Goal: Task Accomplishment & Management: Use online tool/utility

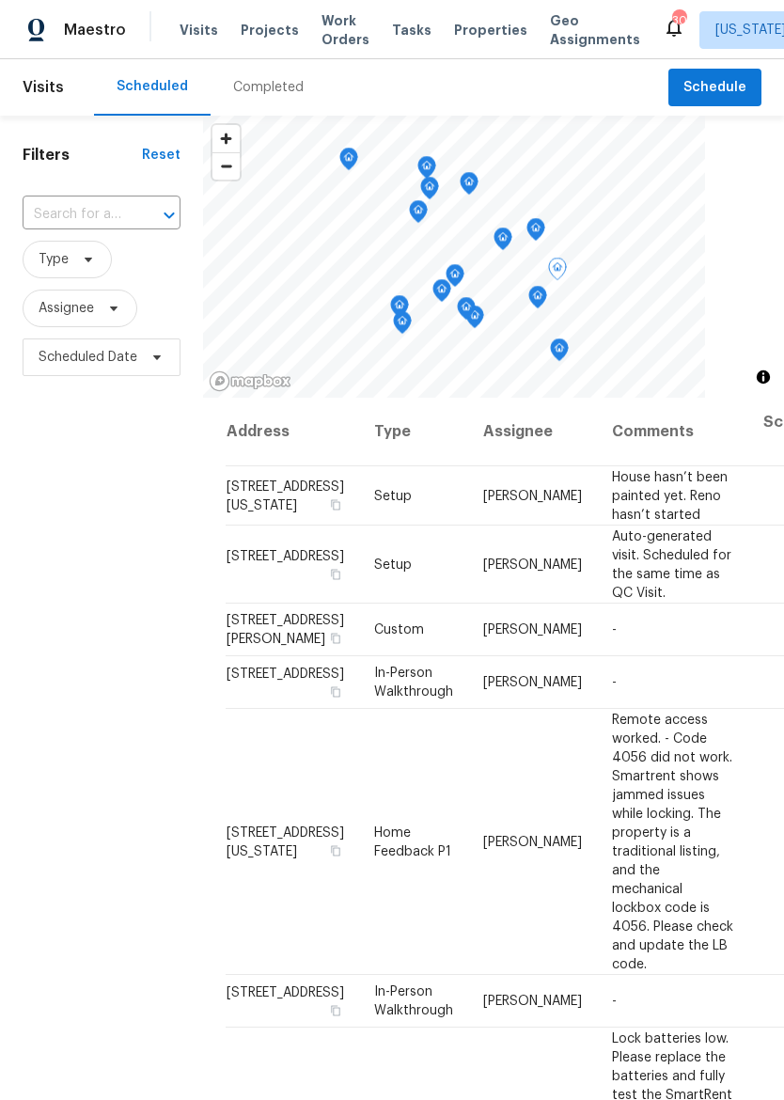
click at [489, 637] on span "[PERSON_NAME]" at bounding box center [532, 629] width 99 height 13
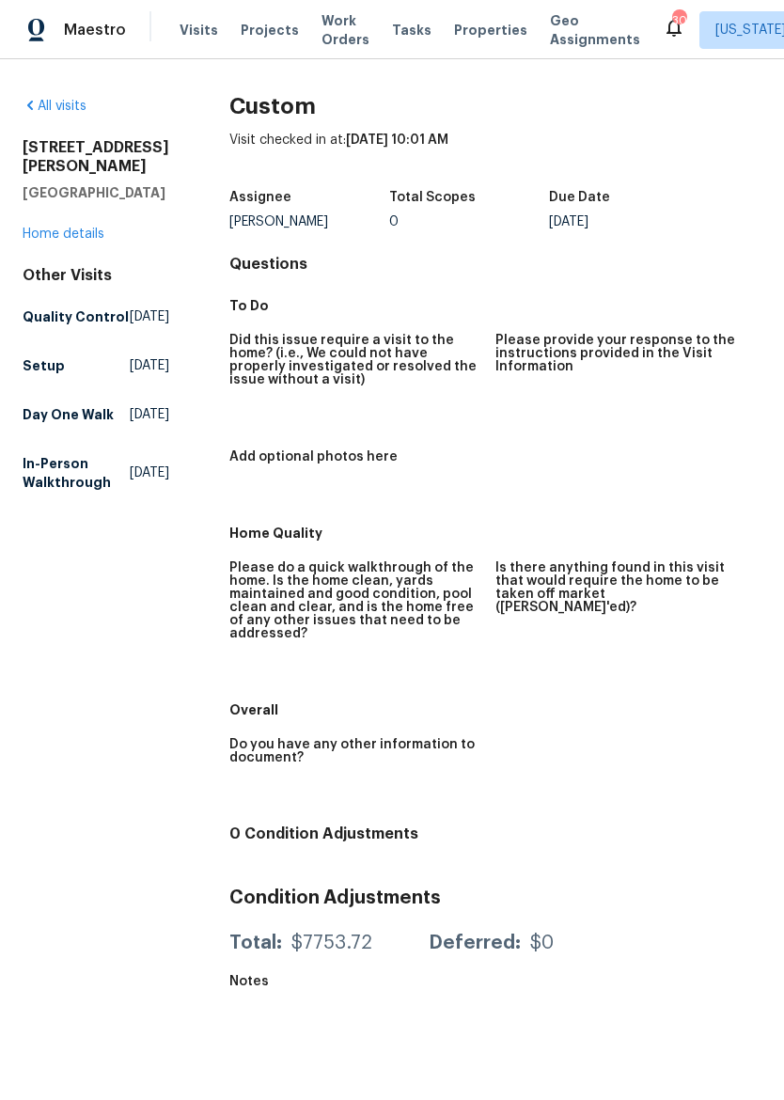
click at [73, 239] on link "Home details" at bounding box center [64, 234] width 82 height 13
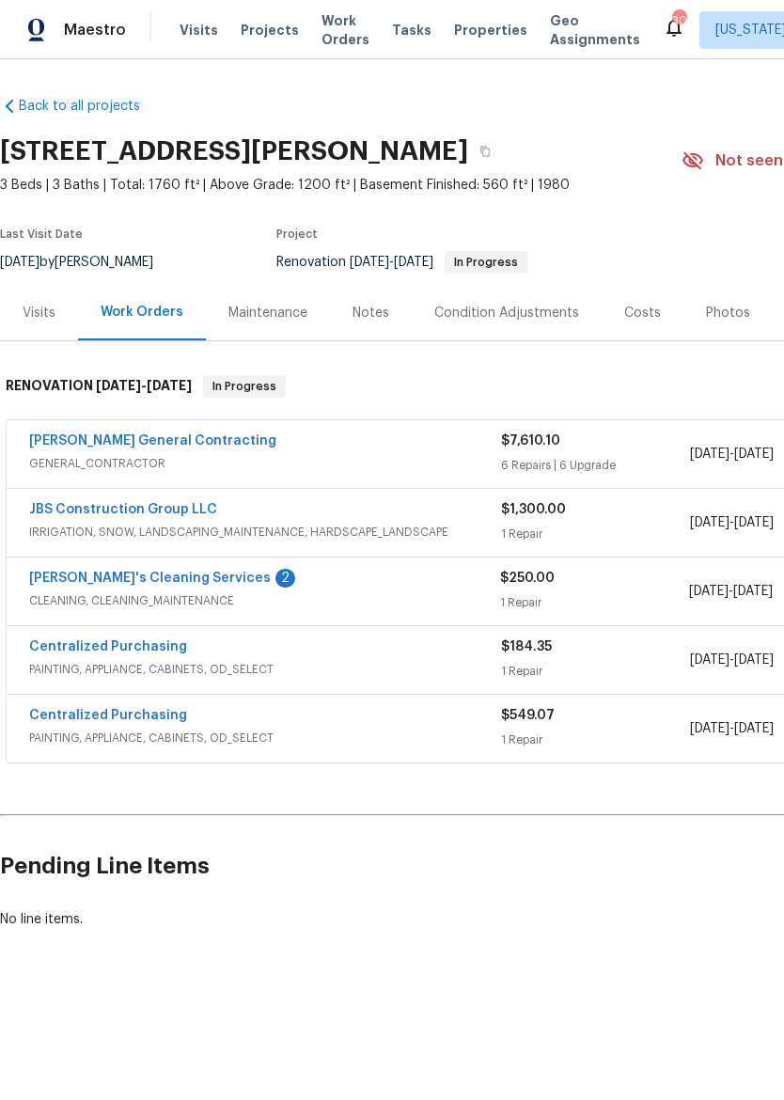
click at [369, 309] on div "Notes" at bounding box center [371, 313] width 37 height 19
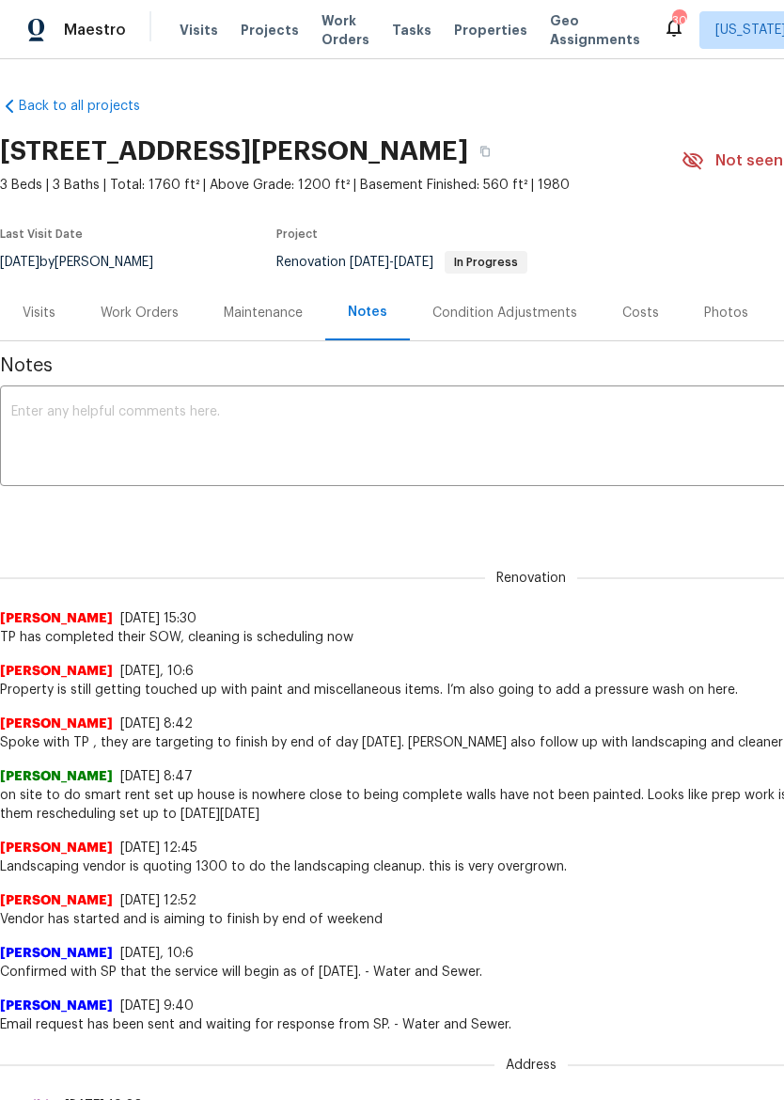
click at [247, 443] on textarea at bounding box center [531, 438] width 1040 height 66
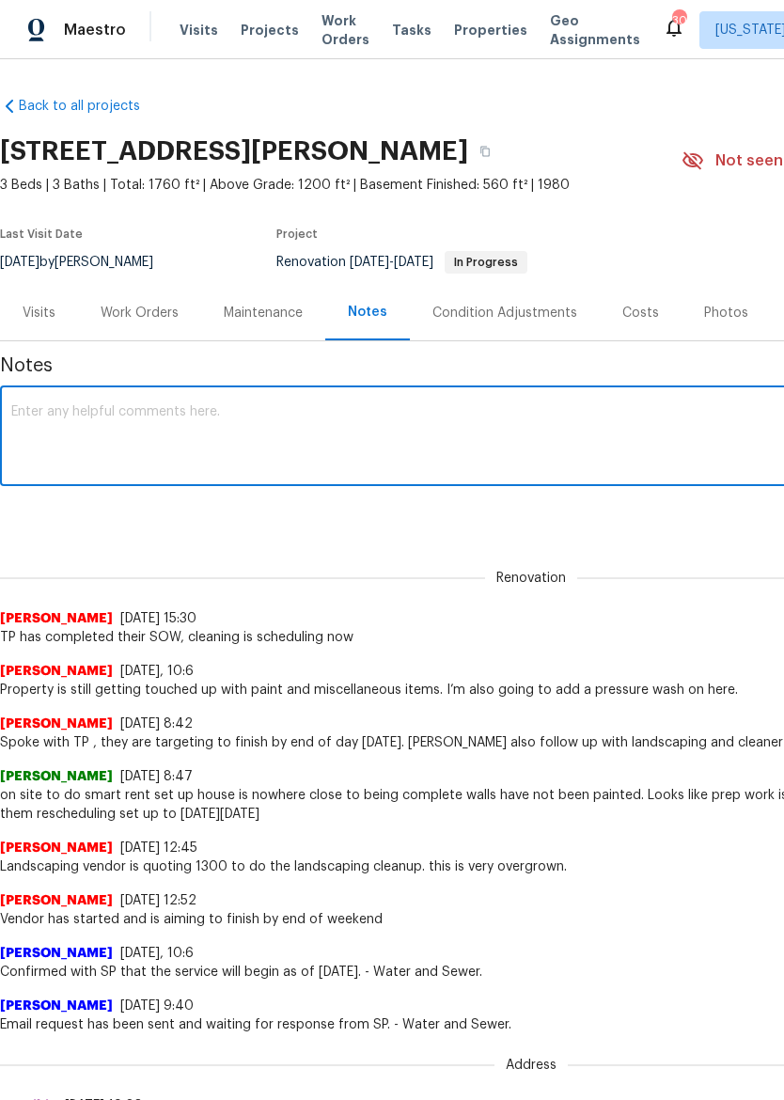
paste textarea "Trade partner is finished with their portion of work. The house has not been cl…"
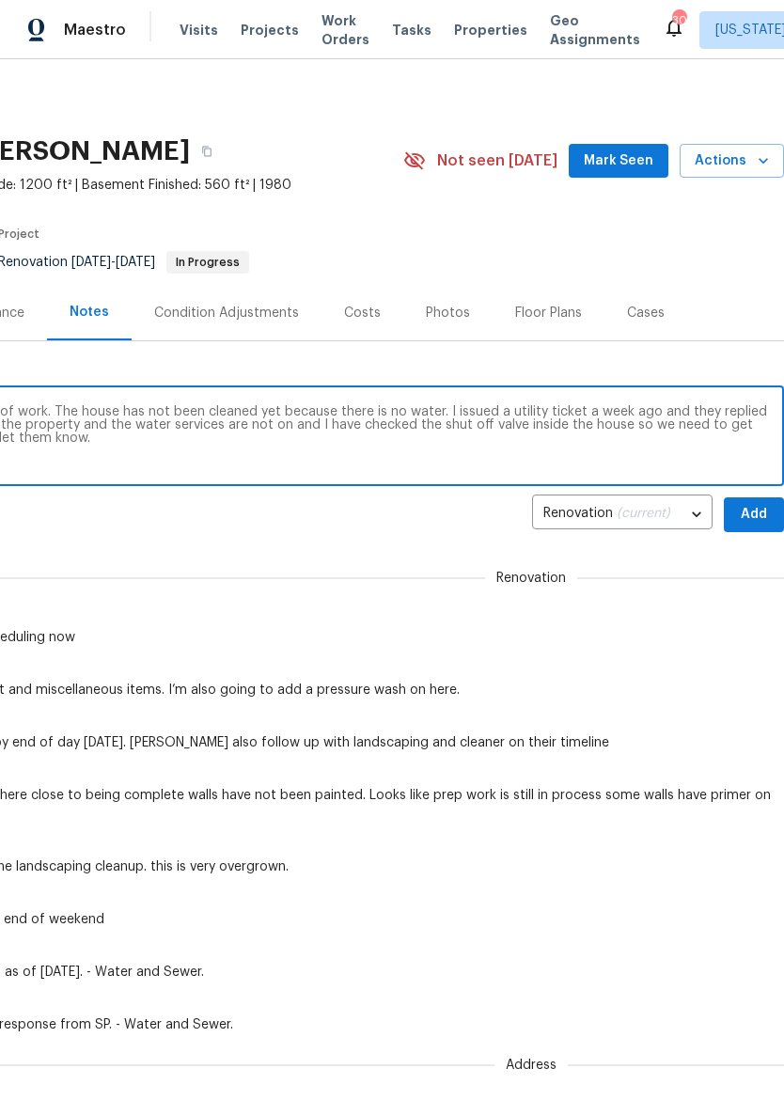
scroll to position [0, 278]
type textarea "Trade partner is finished with their portion of work. The house has not been cl…"
click at [761, 515] on span "Add" at bounding box center [754, 515] width 30 height 24
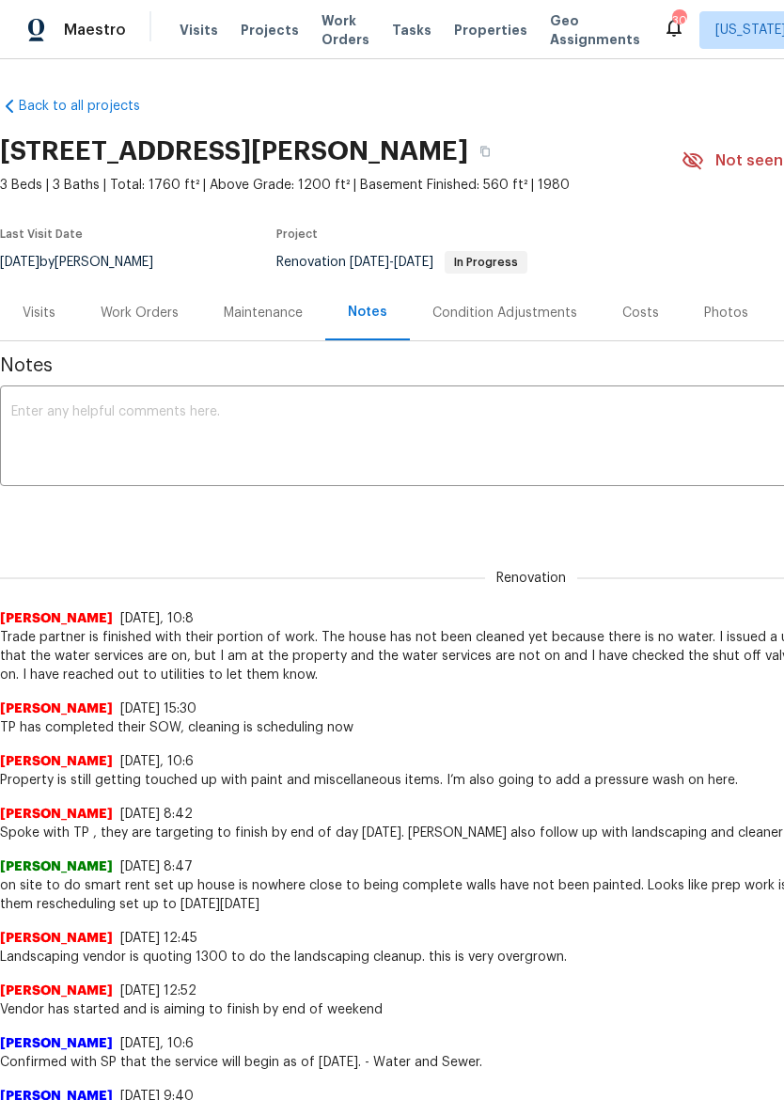
scroll to position [0, 0]
click at [39, 39] on img at bounding box center [36, 31] width 17 height 24
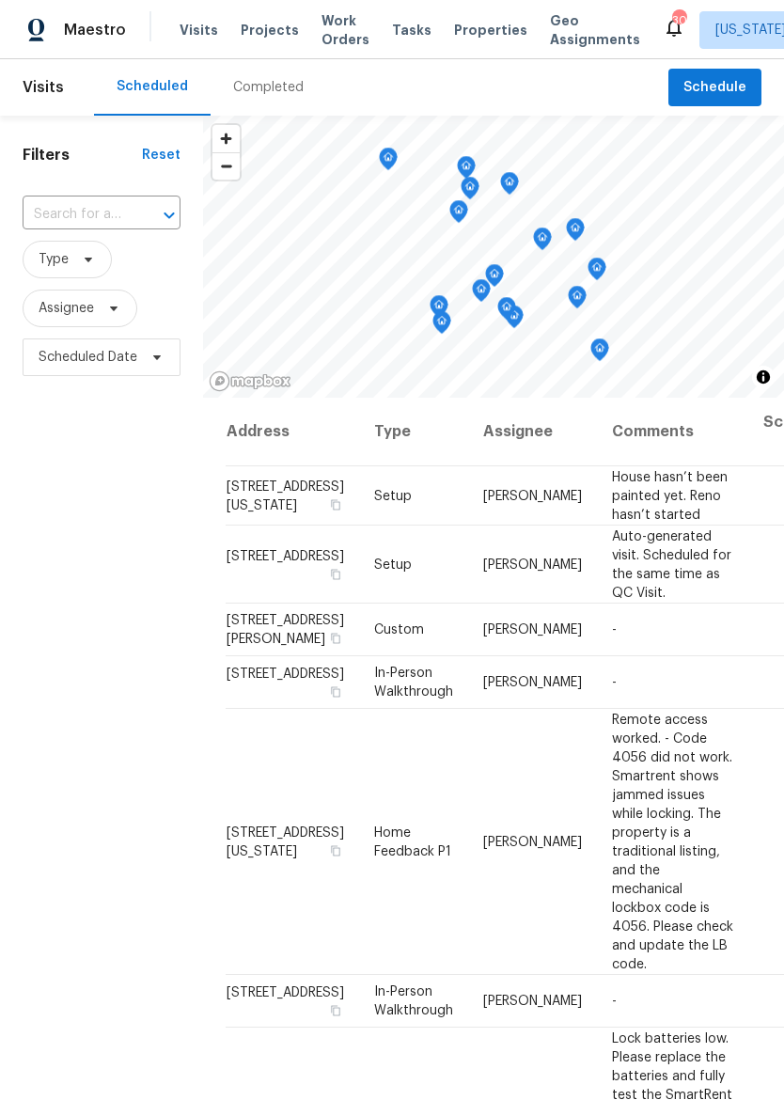
click at [461, 38] on span "Properties" at bounding box center [490, 30] width 73 height 19
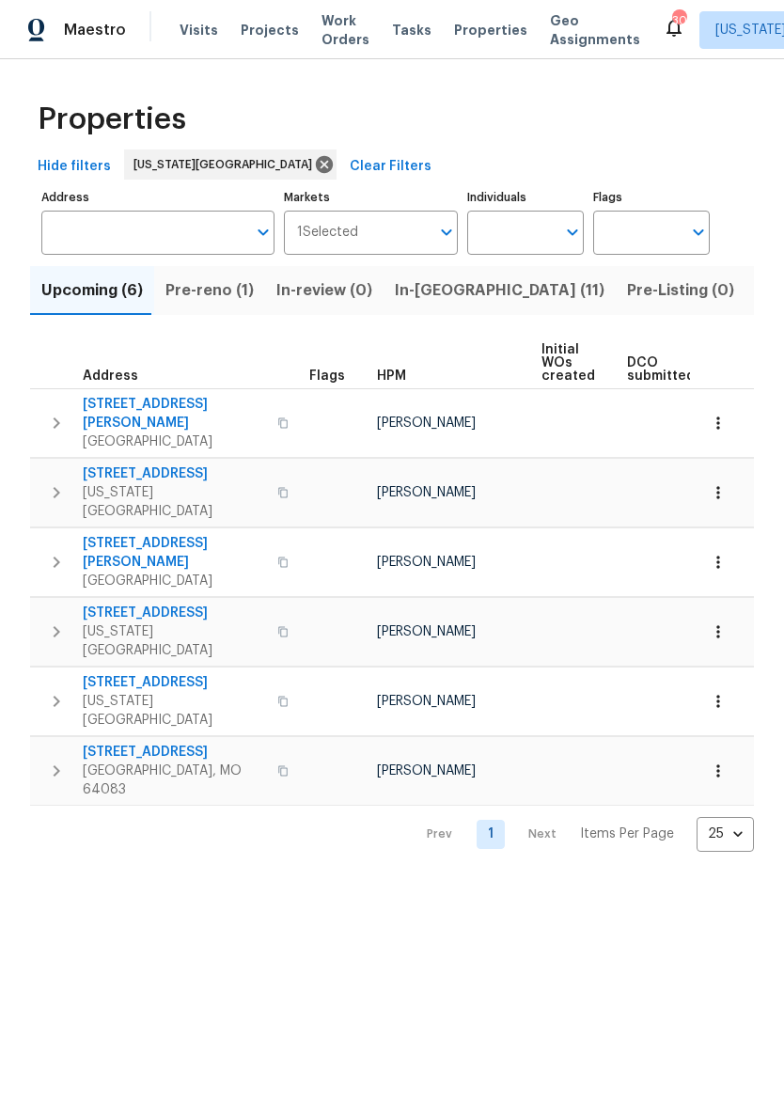
click at [757, 294] on span "Listed (30)" at bounding box center [798, 290] width 82 height 26
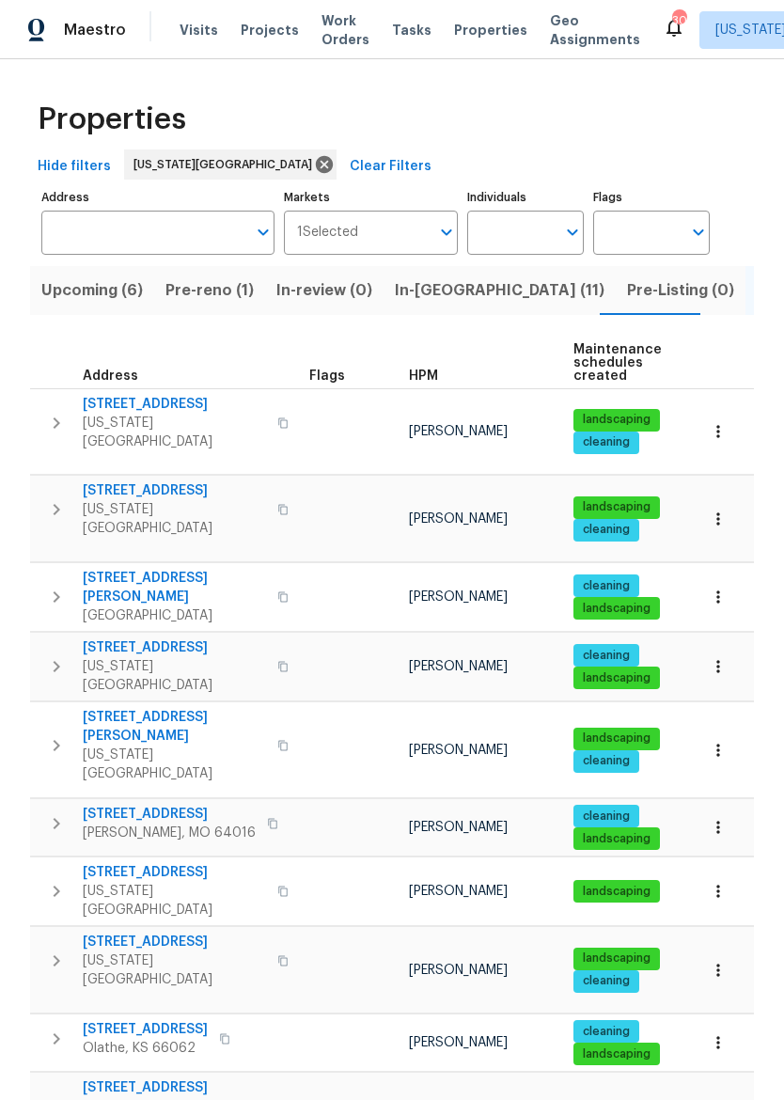
scroll to position [15, 0]
click at [57, 1028] on icon "button" at bounding box center [56, 1039] width 23 height 23
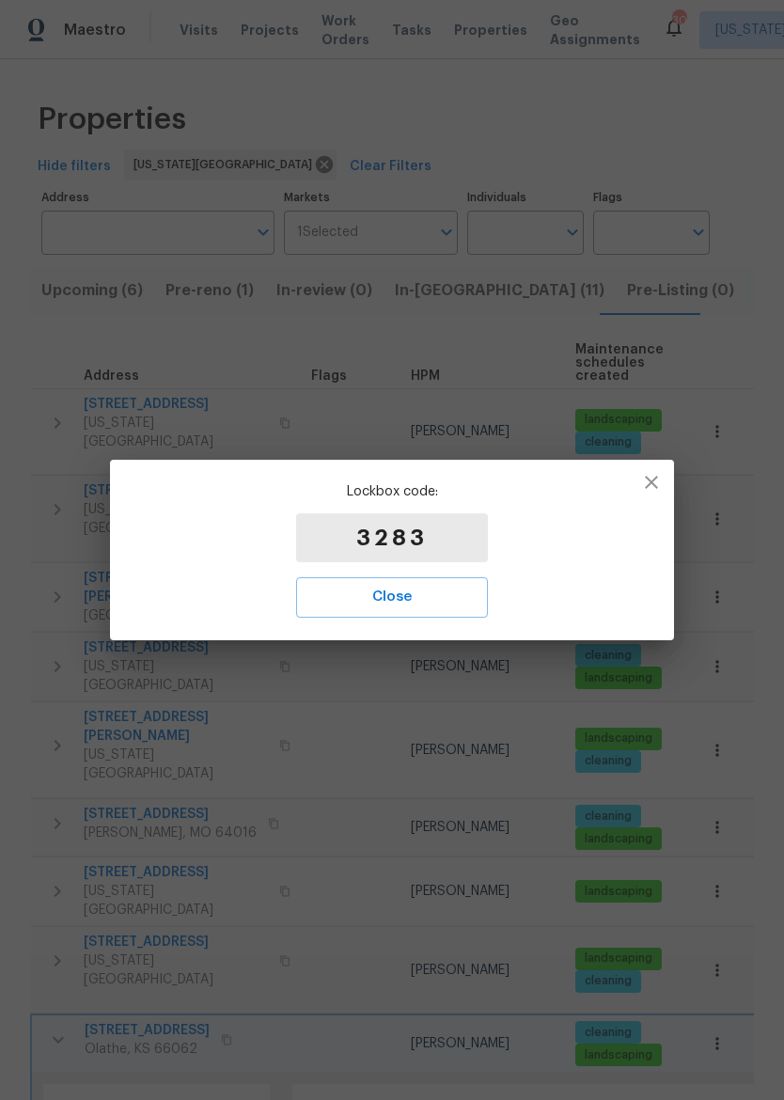
click at [441, 603] on span "Close" at bounding box center [392, 597] width 150 height 24
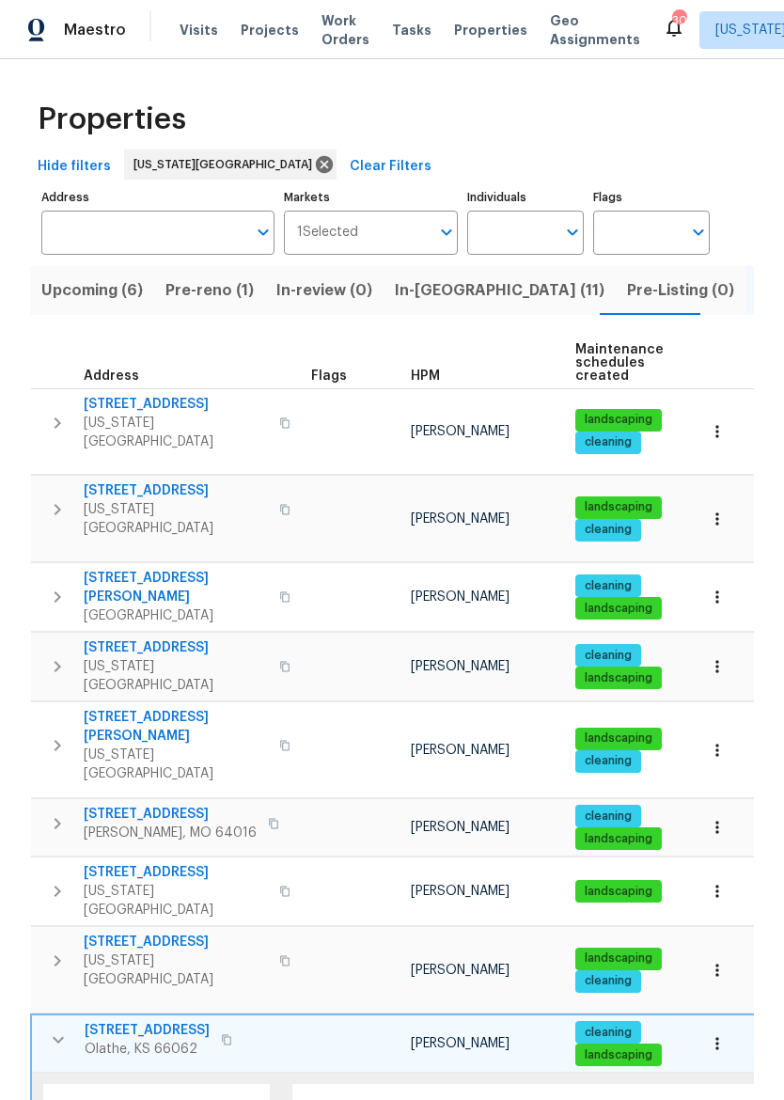
click at [59, 23] on div "Maestro" at bounding box center [63, 30] width 126 height 38
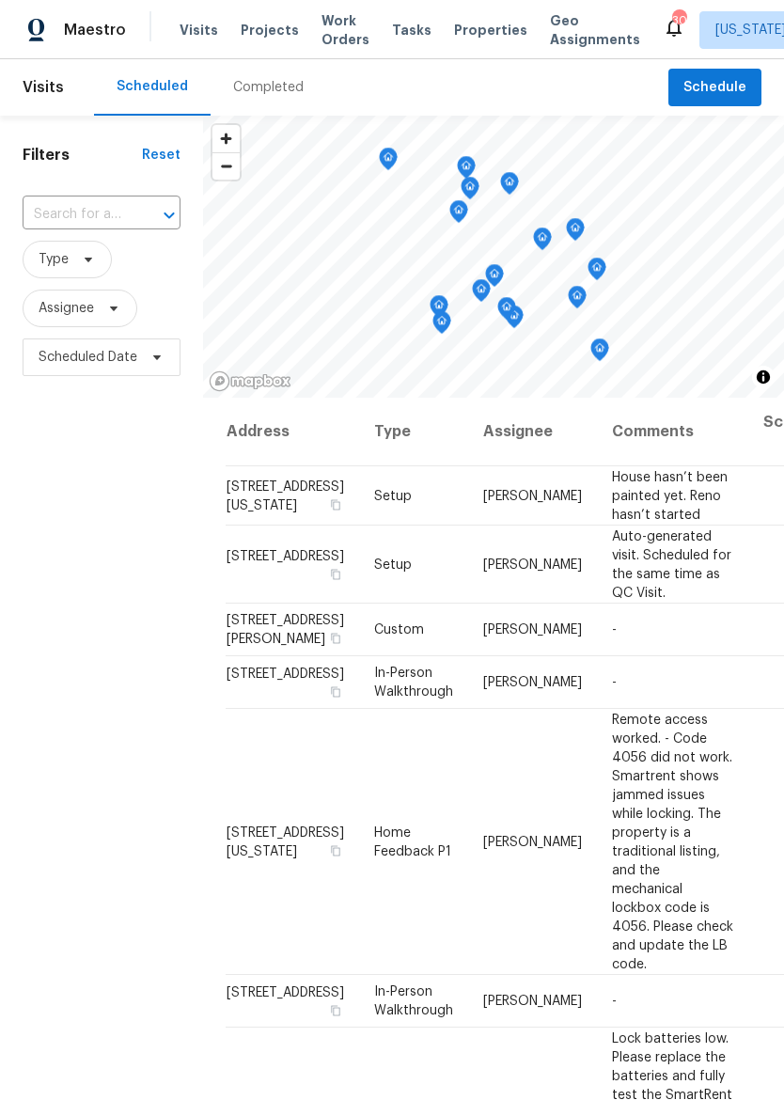
click at [454, 29] on span "Properties" at bounding box center [490, 30] width 73 height 19
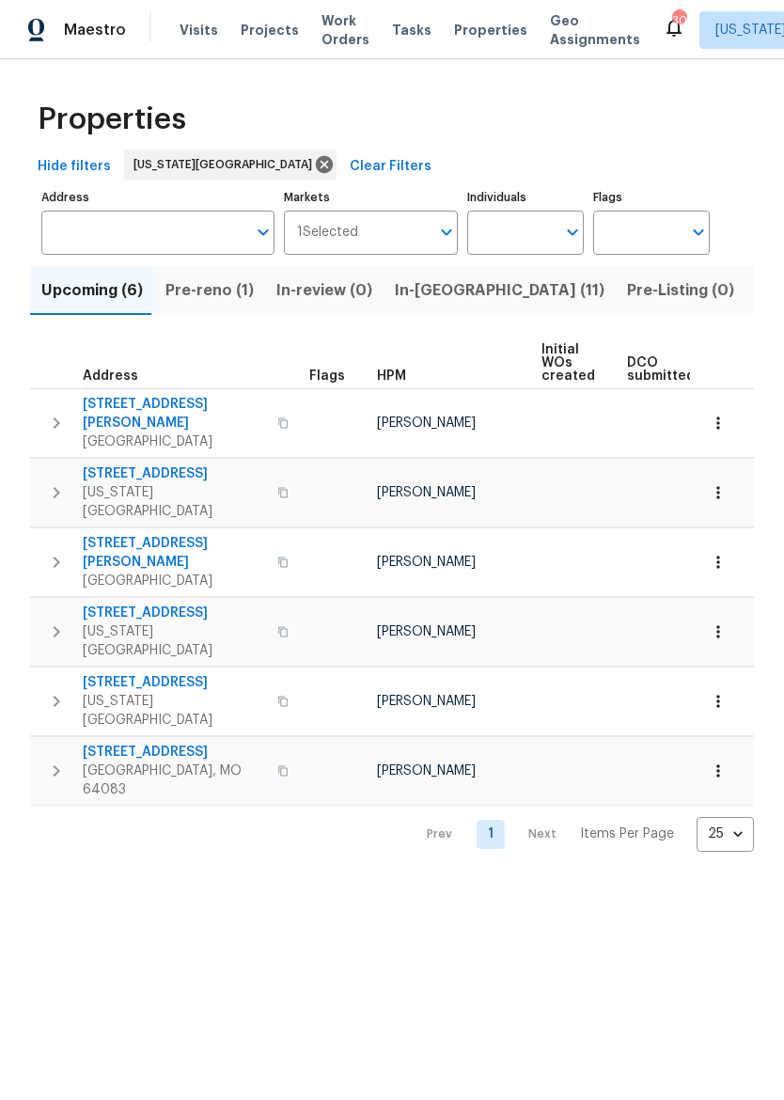
click at [757, 284] on span "Listed (30)" at bounding box center [798, 290] width 82 height 26
